Goal: Navigation & Orientation: Go to known website

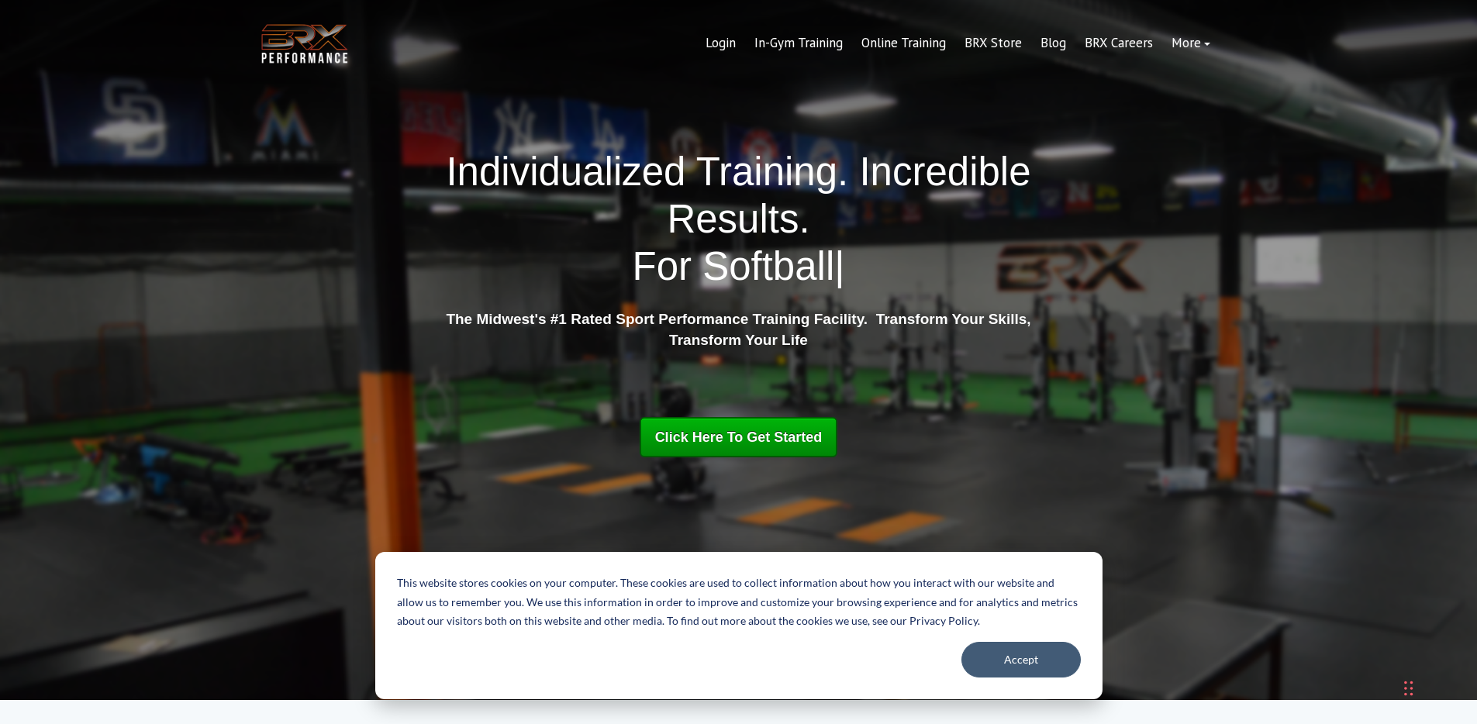
click at [309, 45] on img at bounding box center [304, 43] width 93 height 47
